Goal: Information Seeking & Learning: Learn about a topic

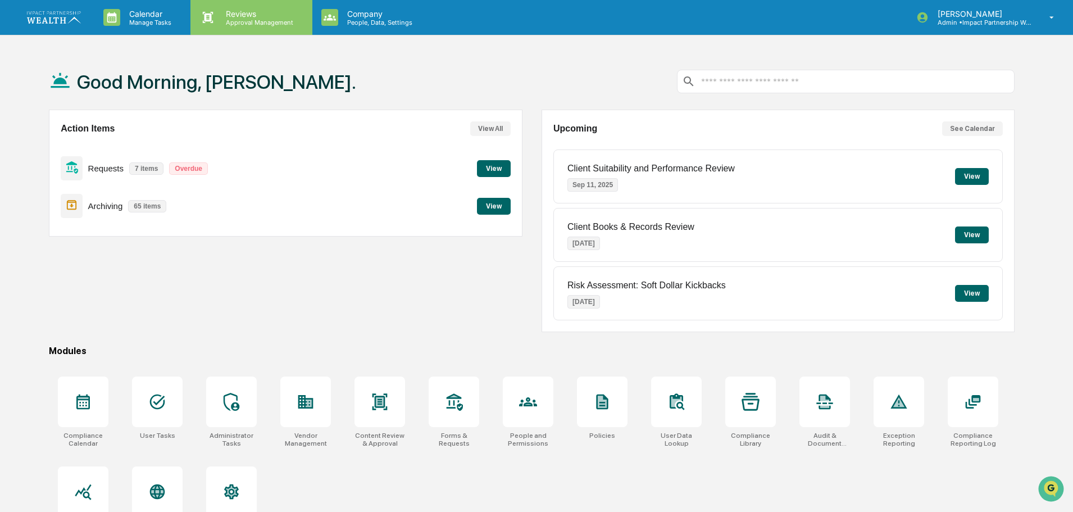
click at [249, 16] on p "Reviews" at bounding box center [258, 14] width 82 height 10
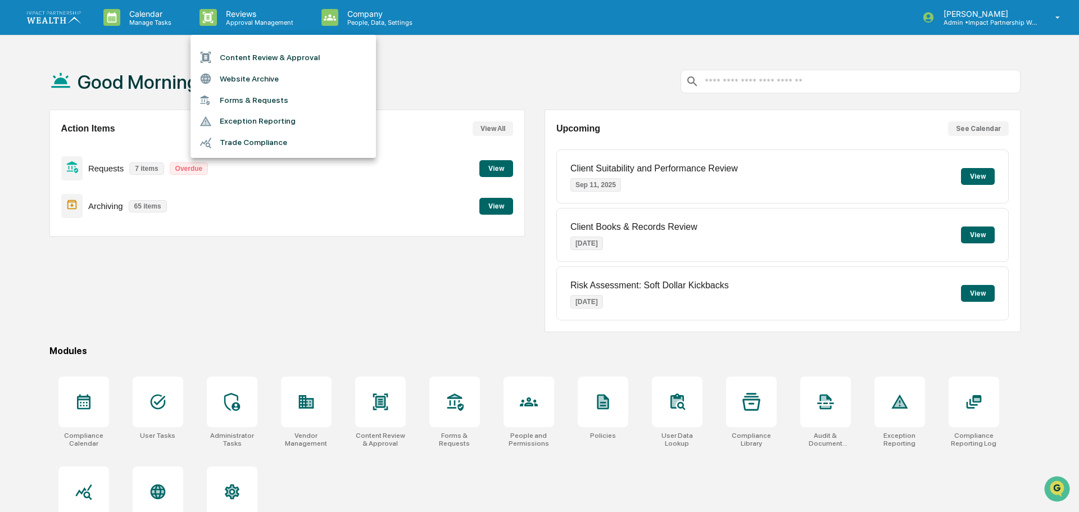
click at [246, 140] on li "Trade Compliance" at bounding box center [283, 142] width 185 height 21
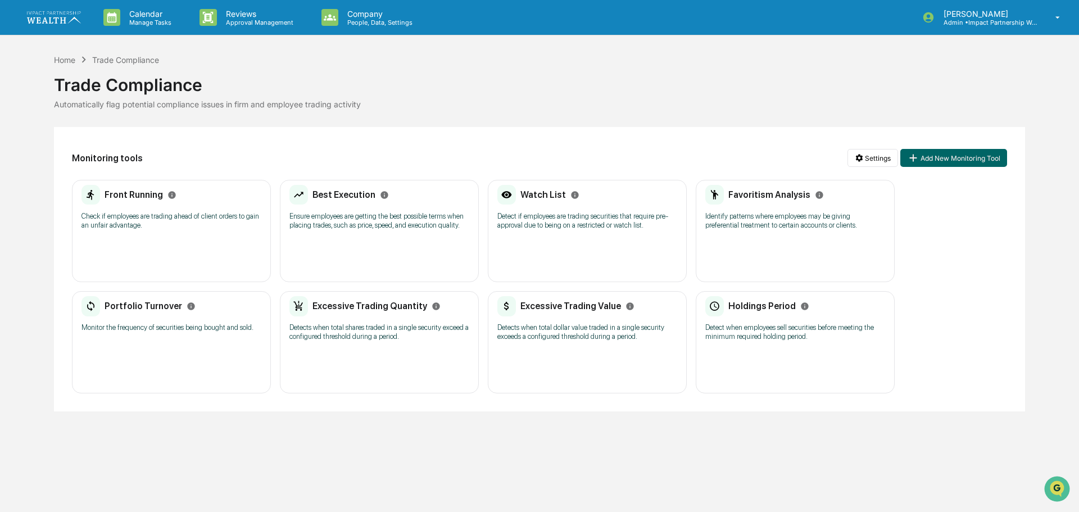
click at [790, 316] on div "Holdings Period" at bounding box center [757, 306] width 104 height 20
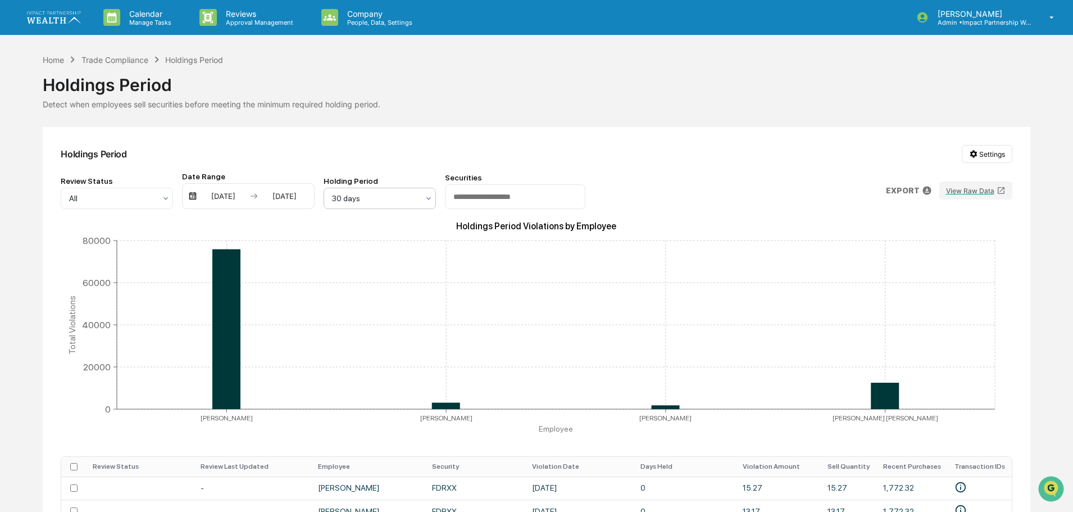
click at [428, 198] on icon at bounding box center [429, 198] width 4 height 3
click at [405, 152] on div "Holdings Period Settings" at bounding box center [536, 154] width 951 height 18
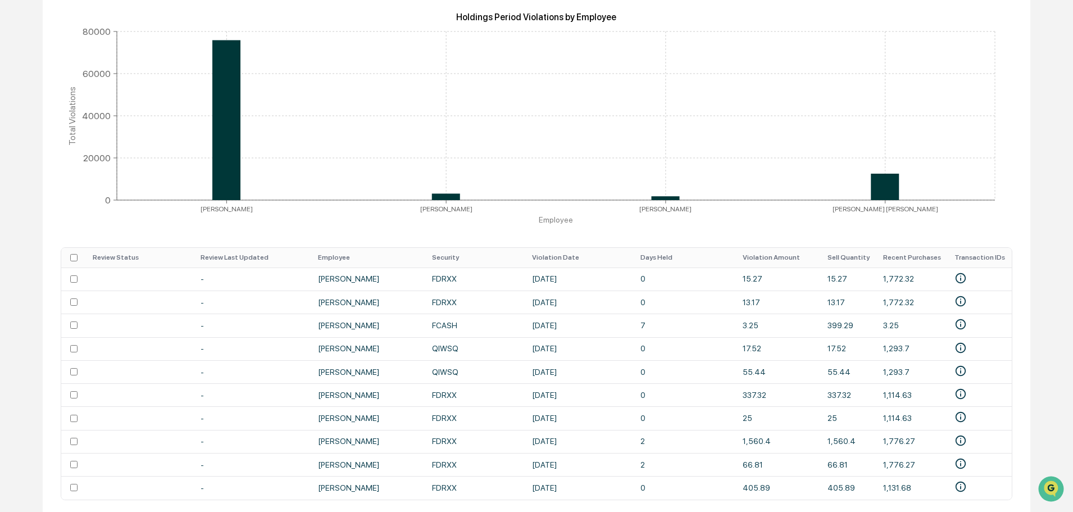
scroll to position [260, 0]
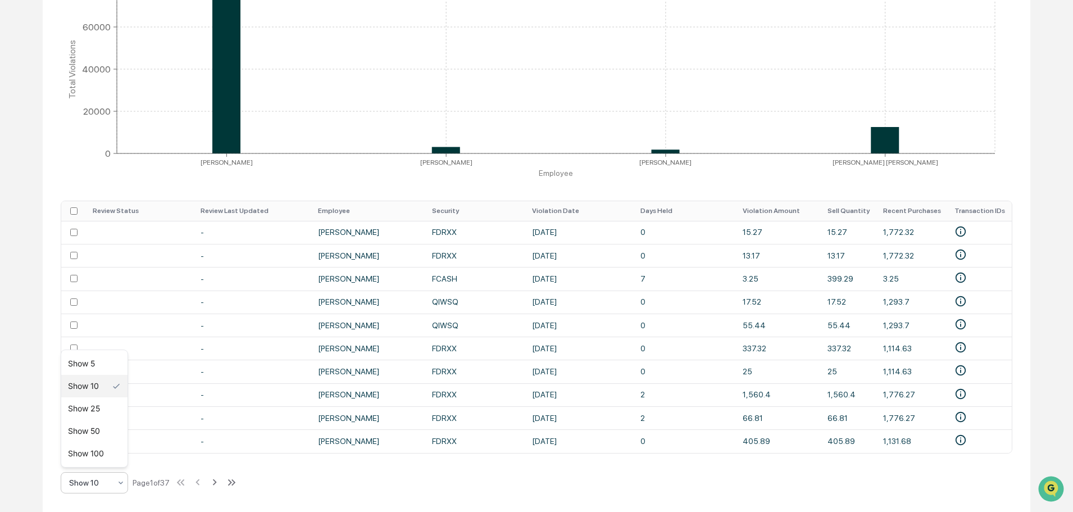
click at [125, 485] on icon at bounding box center [120, 482] width 9 height 9
click at [82, 448] on div "Show 100" at bounding box center [94, 453] width 66 height 22
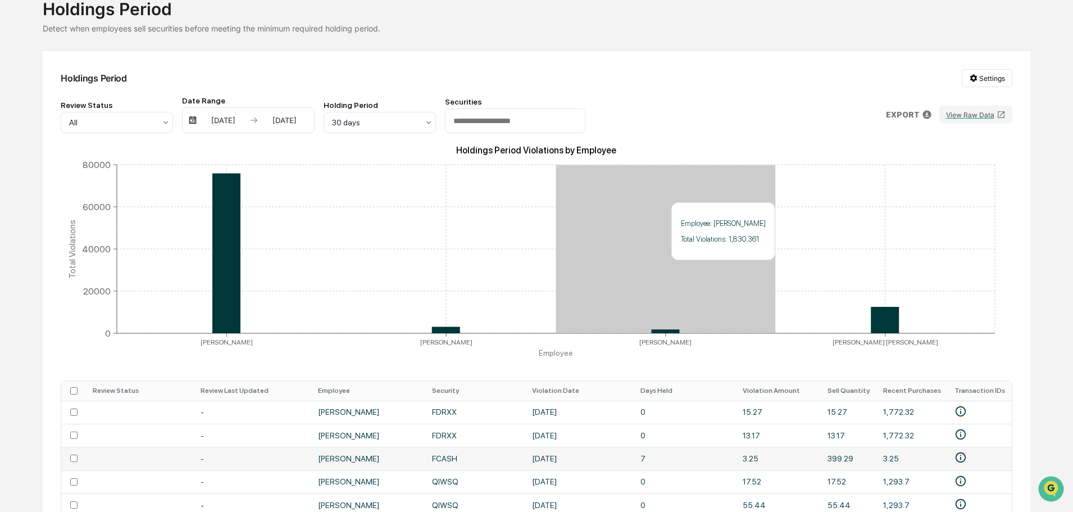
scroll to position [169, 0]
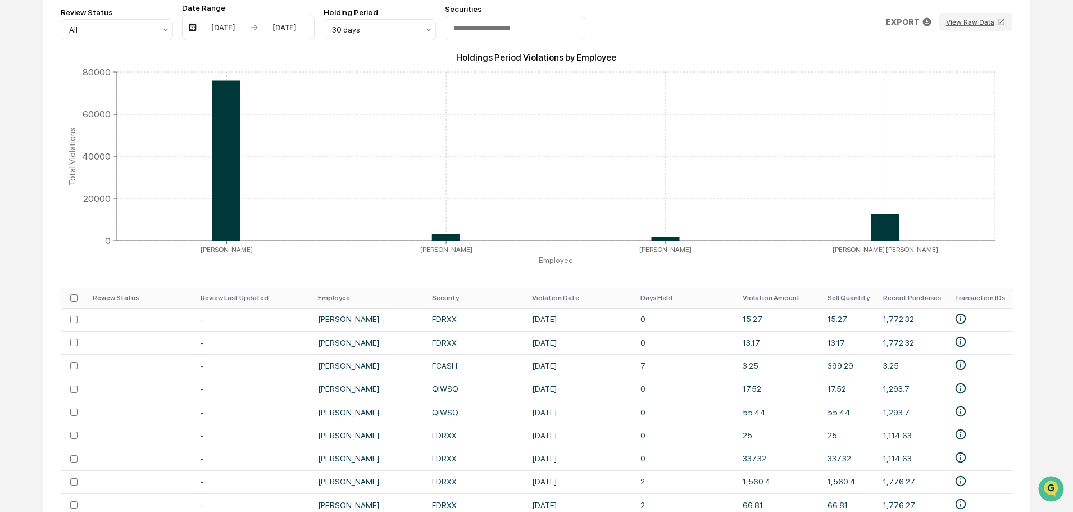
click at [448, 297] on th "Security" at bounding box center [475, 298] width 100 height 20
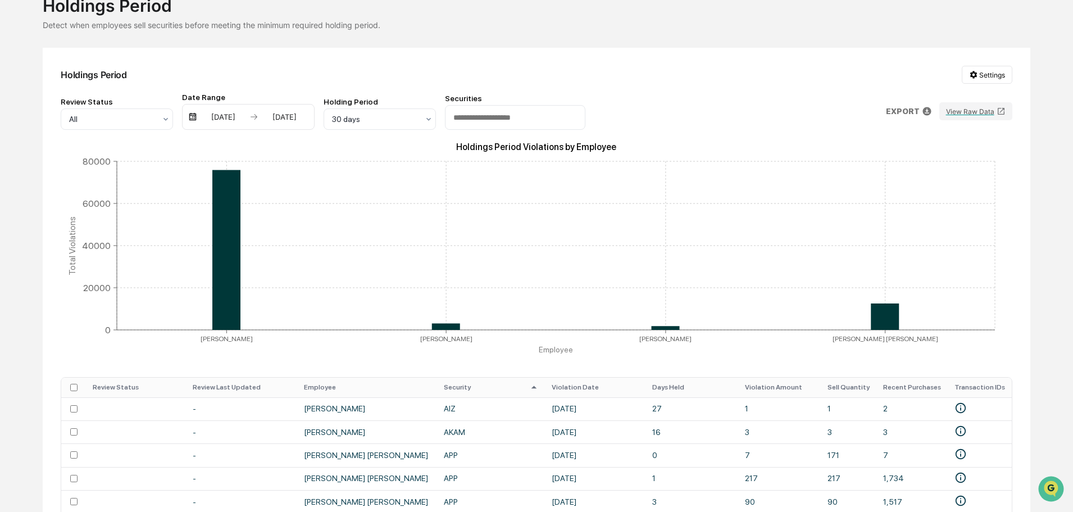
scroll to position [0, 0]
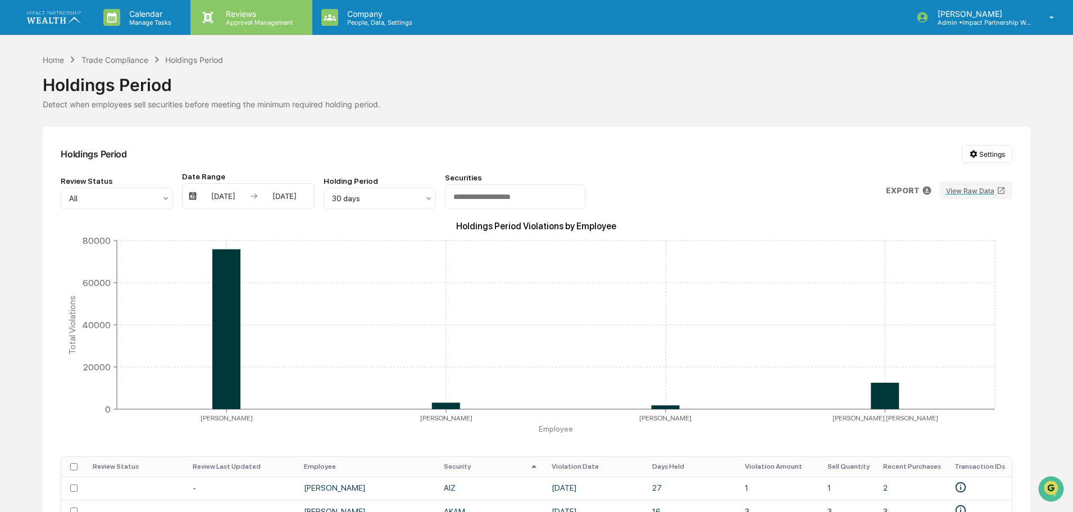
click at [253, 24] on p "Approval Management" at bounding box center [258, 23] width 82 height 8
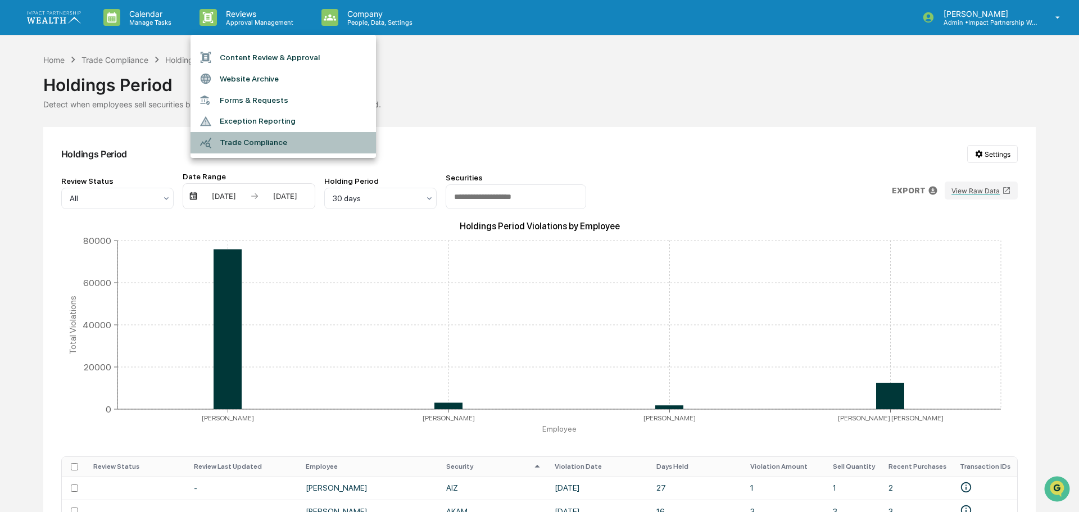
click at [284, 143] on li "Trade Compliance" at bounding box center [283, 142] width 185 height 21
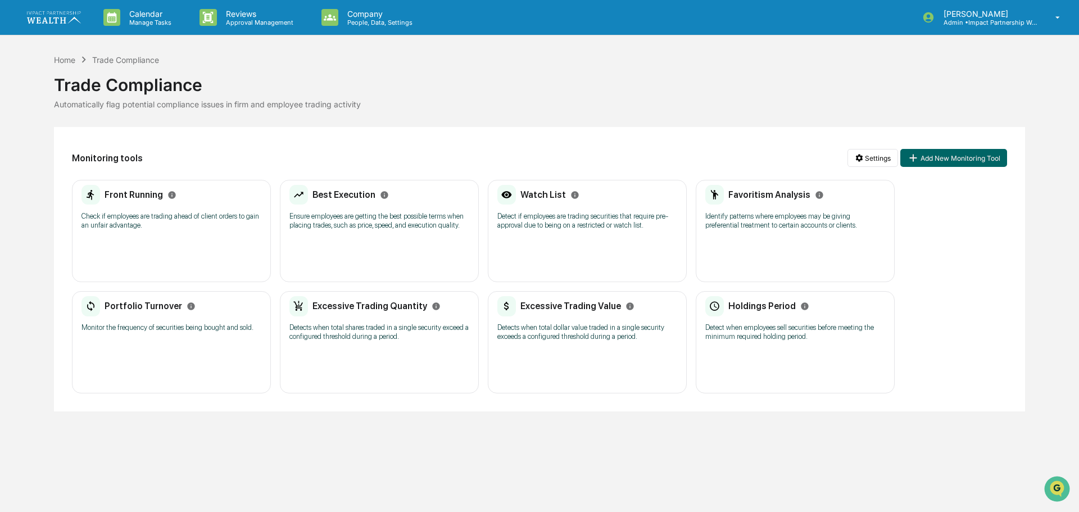
click at [125, 220] on p "Check if employees are trading ahead of client orders to gain an unfair advanta…" at bounding box center [171, 221] width 180 height 18
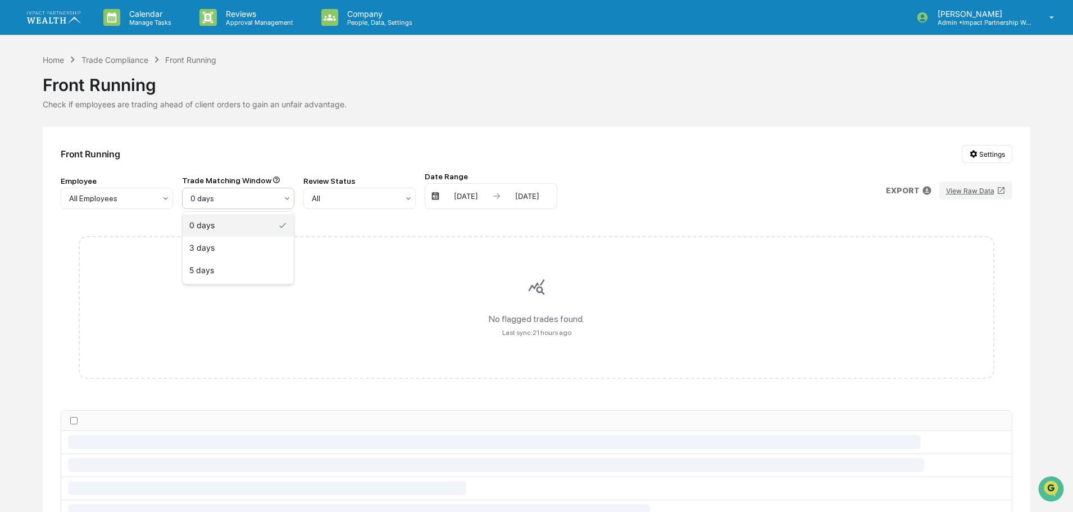
click at [285, 198] on icon at bounding box center [287, 198] width 9 height 9
click at [197, 270] on div "5 days" at bounding box center [238, 270] width 111 height 22
